Goal: Task Accomplishment & Management: Manage account settings

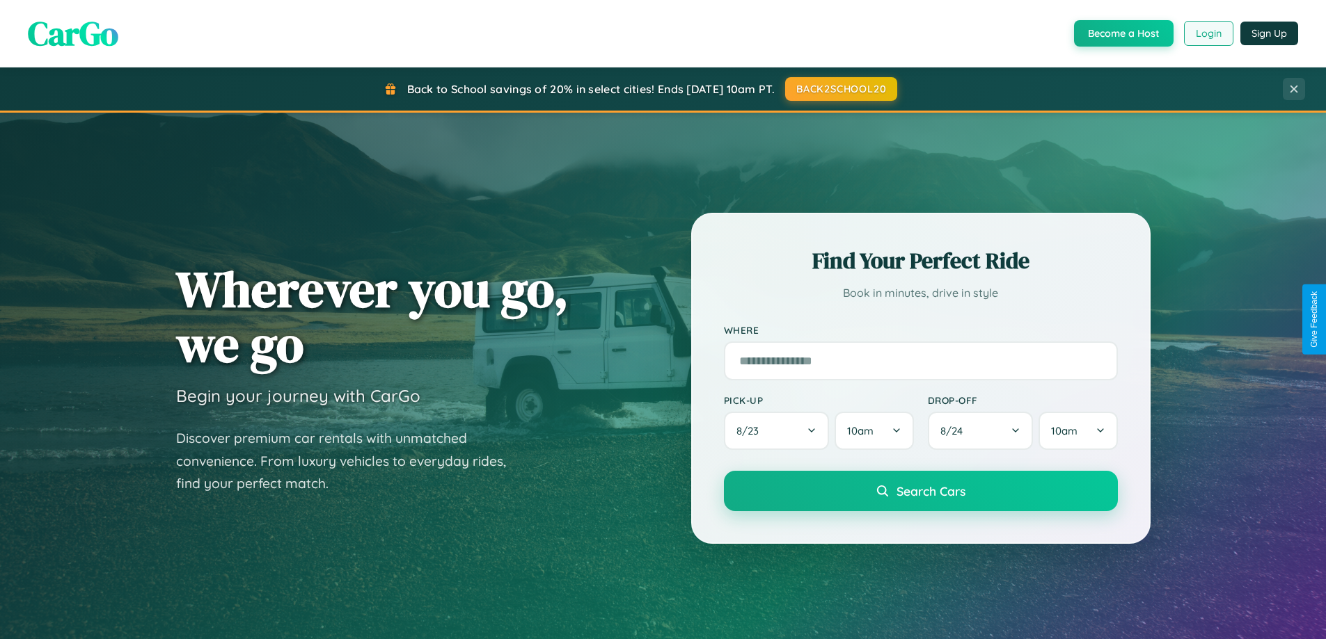
click at [1207, 33] on button "Login" at bounding box center [1208, 33] width 49 height 25
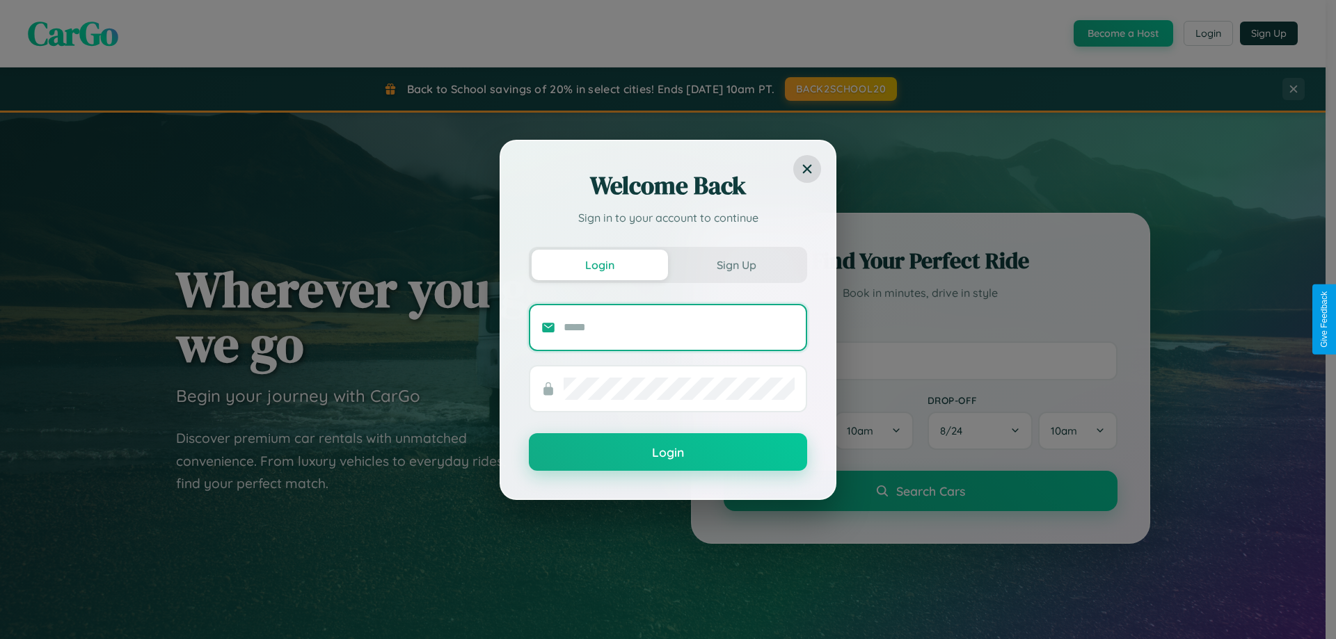
click at [679, 327] on input "text" at bounding box center [679, 328] width 231 height 22
type input "**********"
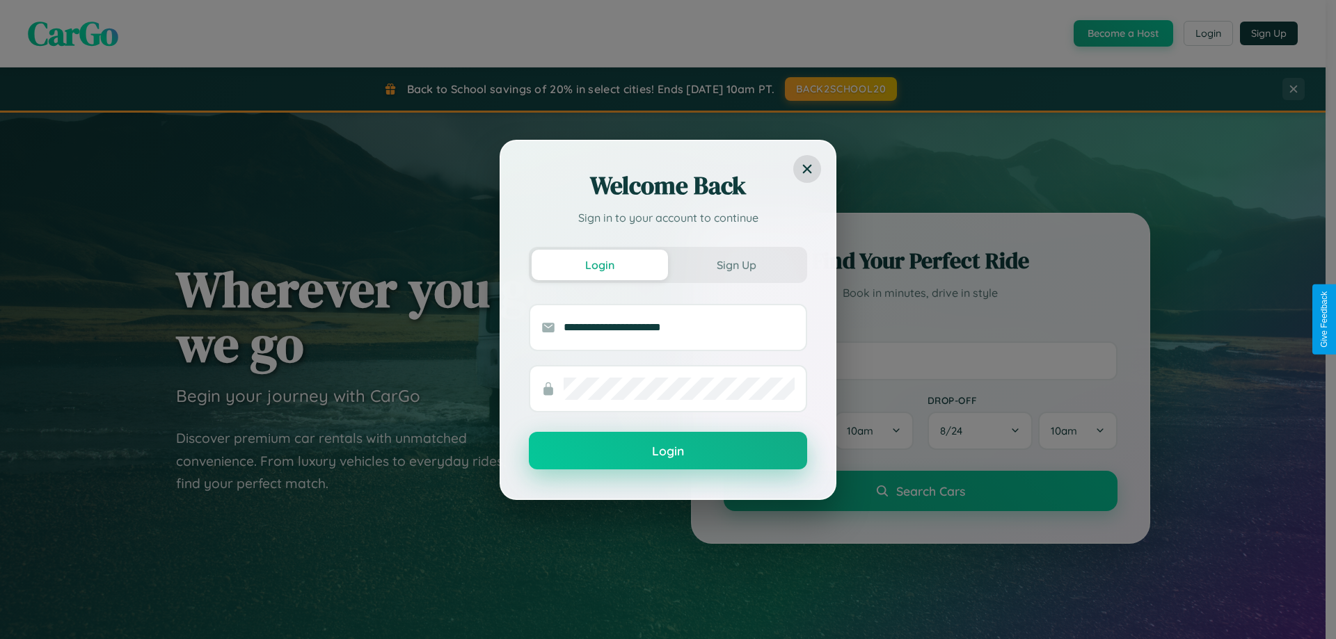
click at [668, 452] on button "Login" at bounding box center [668, 451] width 278 height 38
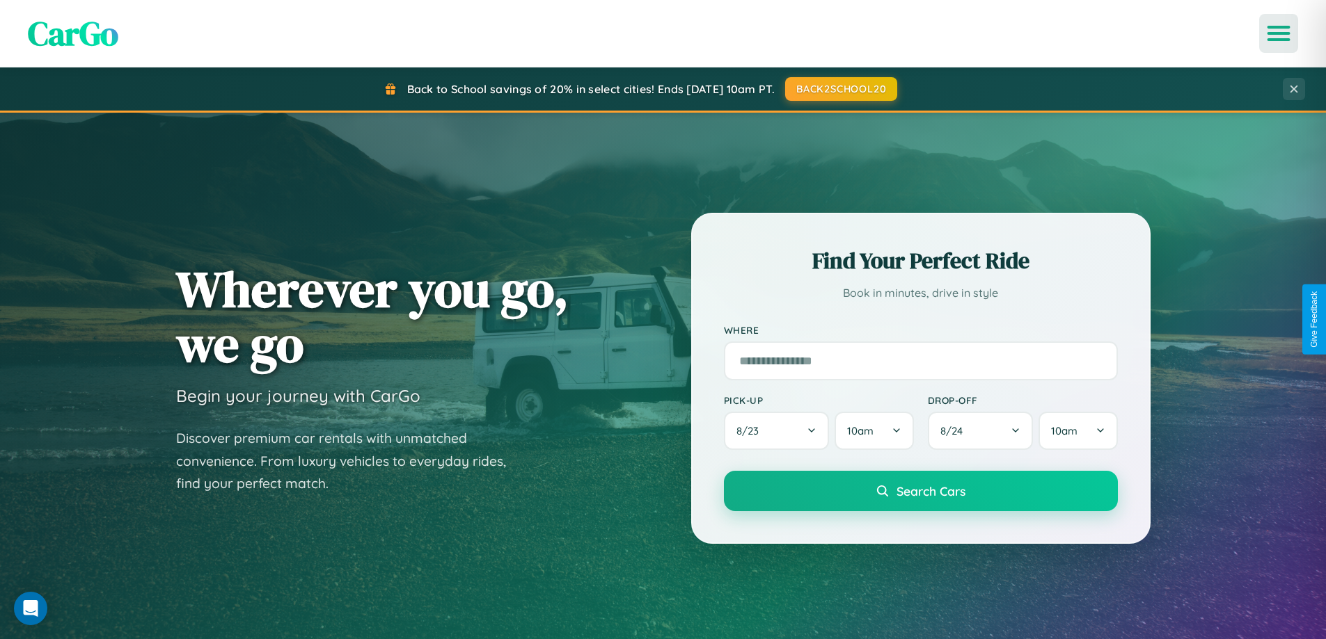
click at [1278, 33] on icon "Open menu" at bounding box center [1279, 33] width 20 height 13
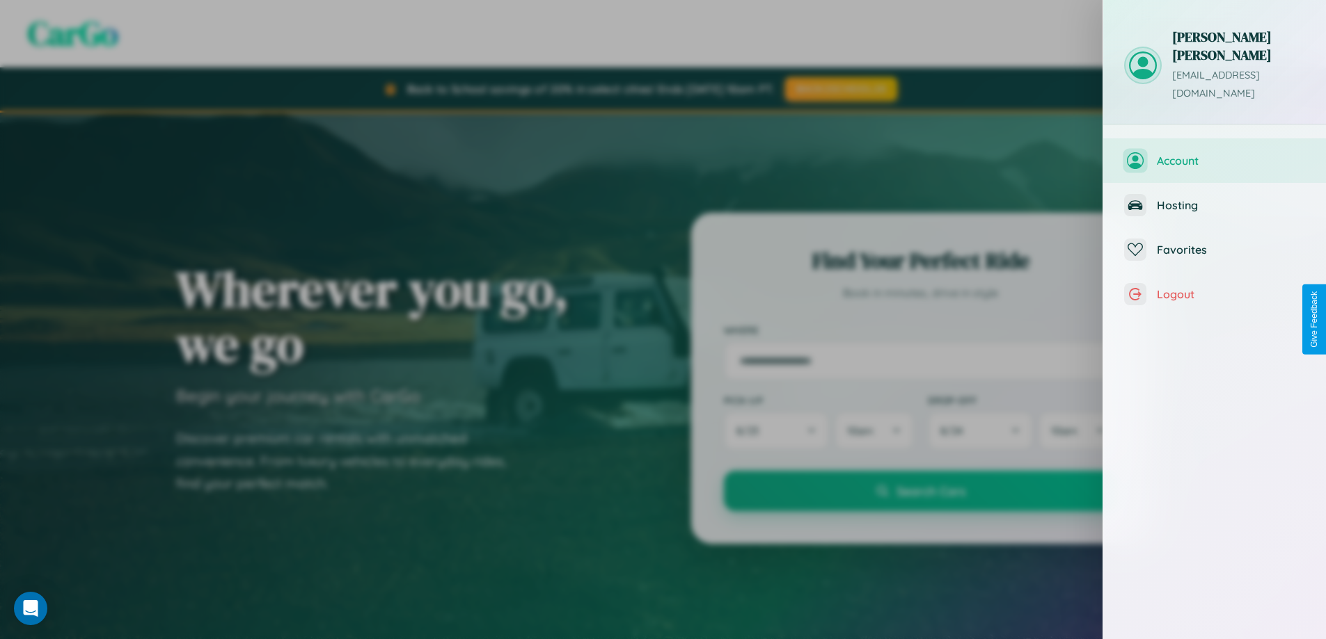
click at [1214, 154] on span "Account" at bounding box center [1230, 161] width 148 height 14
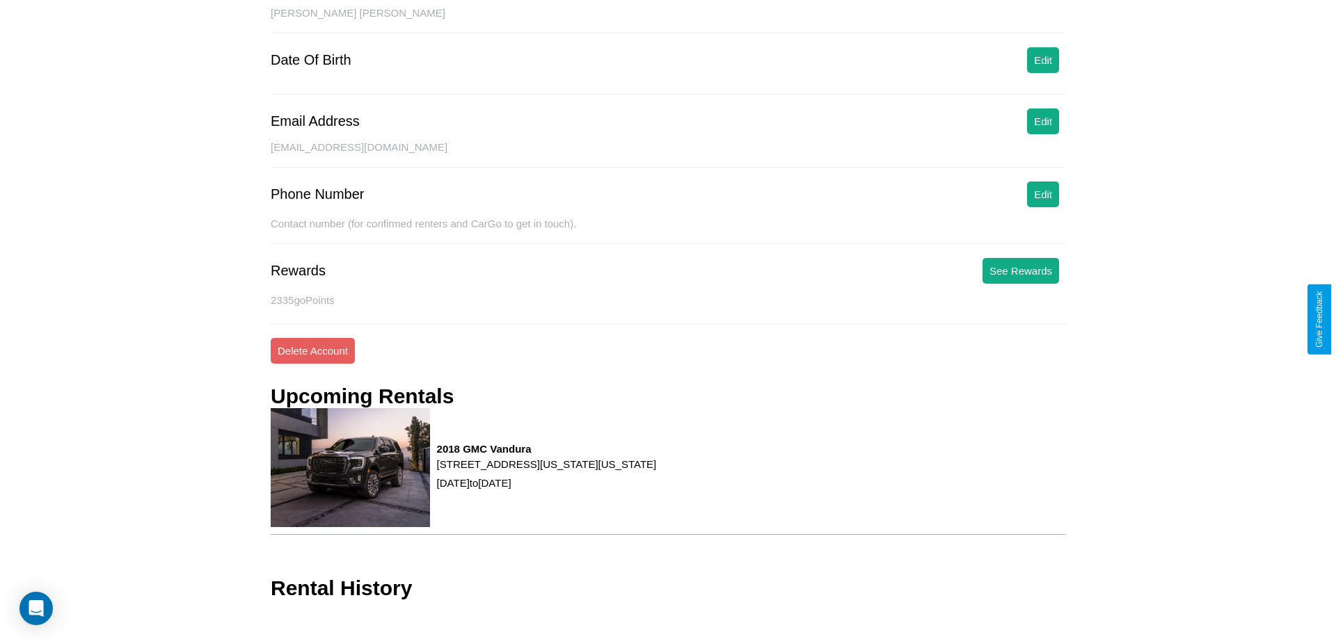
scroll to position [160, 0]
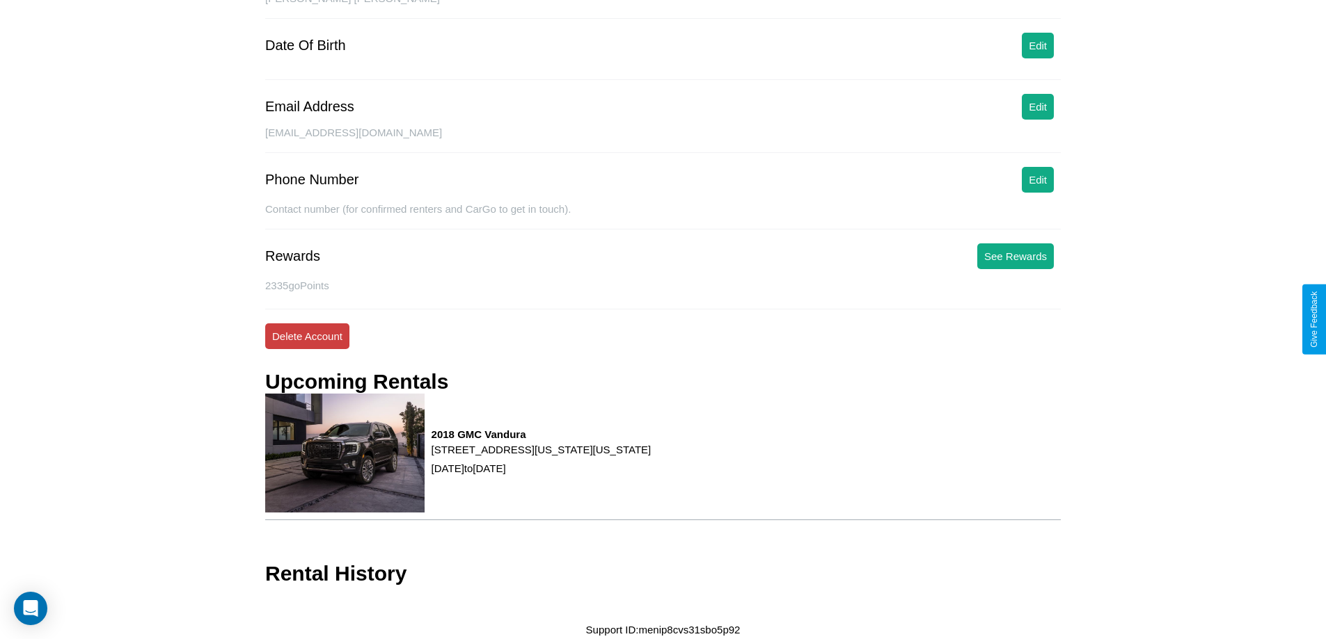
click at [307, 336] on button "Delete Account" at bounding box center [307, 337] width 84 height 26
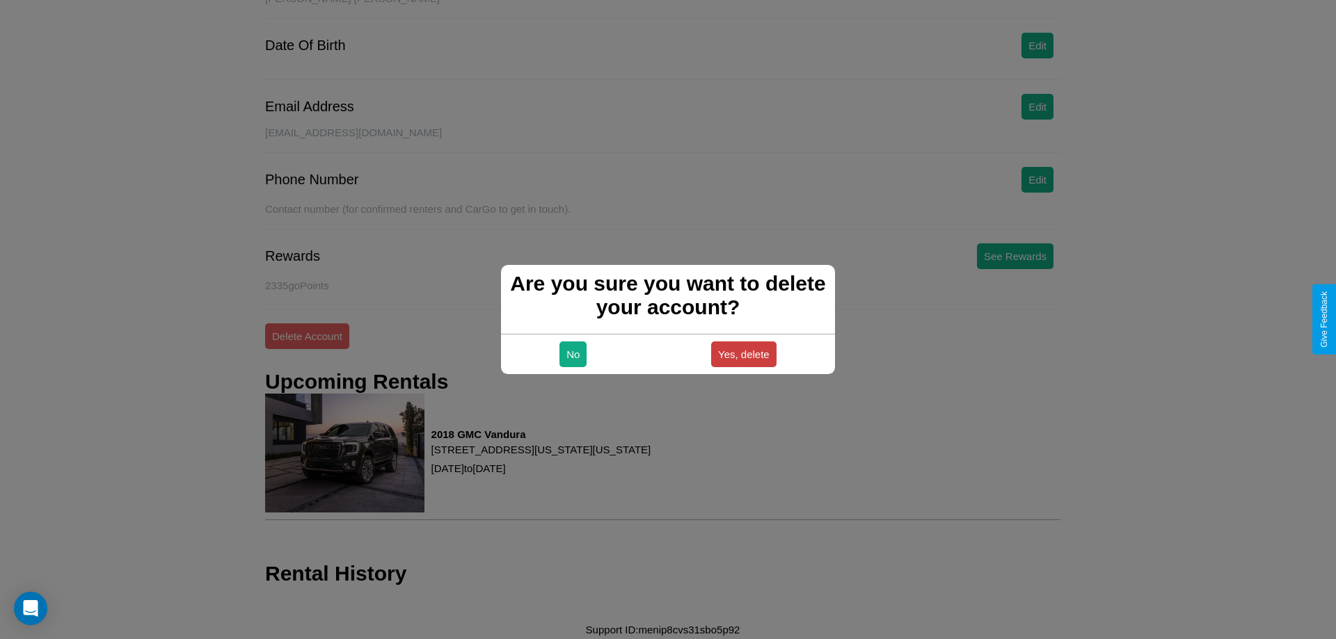
click at [743, 354] on button "Yes, delete" at bounding box center [743, 355] width 65 height 26
